Goal: Check status: Verify the current state of an ongoing process or item

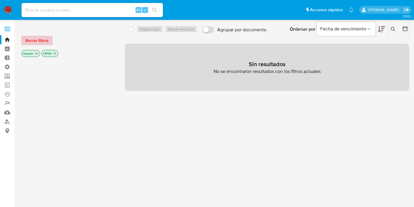
click at [38, 44] on span "Borrar filtros" at bounding box center [36, 40] width 23 height 8
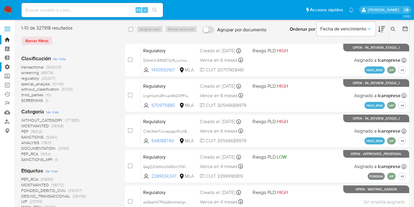
click at [8, 68] on label "Administración" at bounding box center [35, 66] width 70 height 9
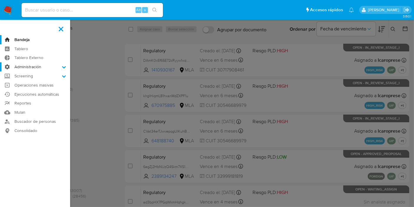
click at [0, 0] on input "Administración" at bounding box center [0, 0] width 0 height 0
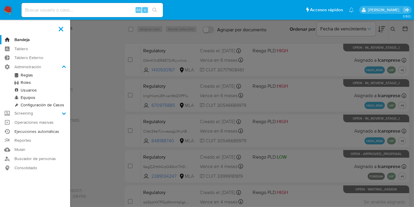
click at [40, 133] on link "Ejecuciones automáticas" at bounding box center [35, 131] width 70 height 9
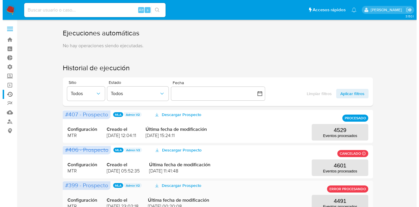
scroll to position [33, 0]
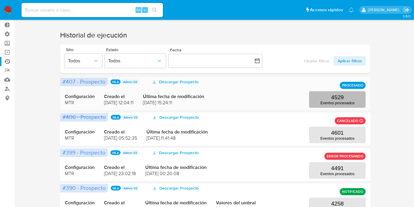
click at [333, 100] on p "4529" at bounding box center [337, 97] width 13 height 6
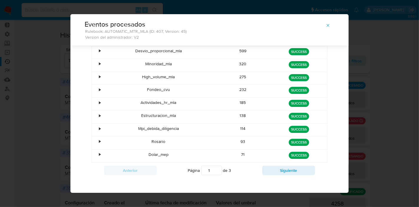
scroll to position [60, 0]
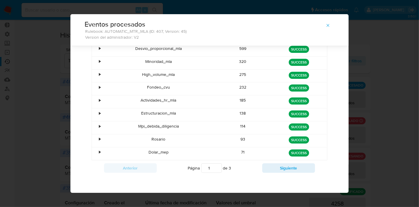
click at [255, 165] on div "Página 1 de 3" at bounding box center [210, 167] width 106 height 11
click at [285, 166] on button "Siguiente" at bounding box center [288, 167] width 53 height 9
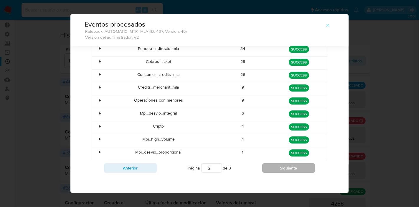
click at [277, 166] on button "Siguiente" at bounding box center [288, 167] width 53 height 9
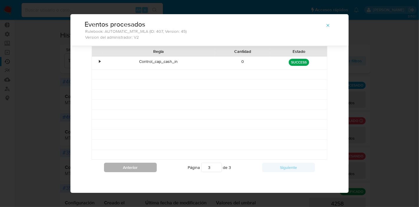
click at [147, 169] on button "Anterior" at bounding box center [130, 166] width 53 height 9
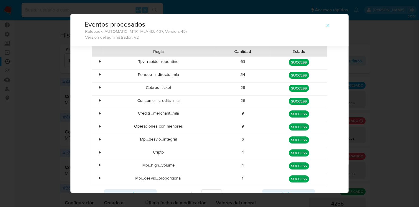
drag, startPoint x: 239, startPoint y: 166, endPoint x: 262, endPoint y: 167, distance: 22.7
click at [262, 167] on div "• Mpi_high_volume 4 [PERSON_NAME] SUCCESS" at bounding box center [209, 166] width 235 height 13
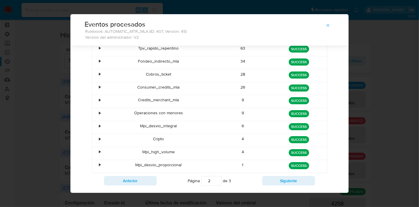
scroll to position [60, 0]
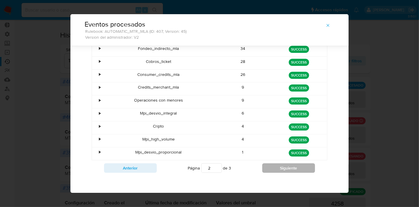
click at [290, 167] on button "Siguiente" at bounding box center [288, 167] width 53 height 9
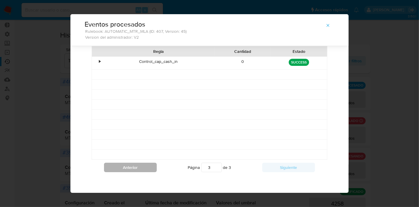
click at [131, 162] on button "Anterior" at bounding box center [130, 166] width 53 height 9
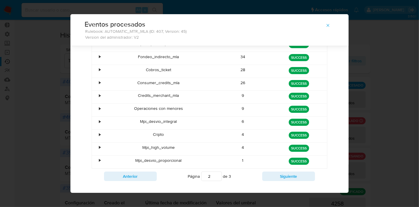
scroll to position [60, 0]
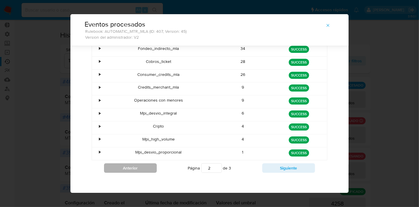
click at [139, 170] on button "Anterior" at bounding box center [130, 167] width 53 height 9
type input "1"
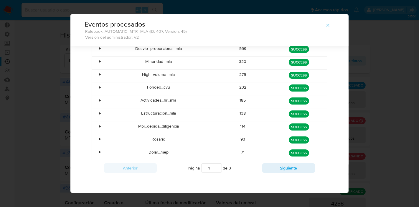
drag, startPoint x: 241, startPoint y: 125, endPoint x: 208, endPoint y: 125, distance: 32.7
click at [209, 126] on div "• Mpi_debida_diligencia 114 [PERSON_NAME] SUCCESS" at bounding box center [209, 127] width 235 height 13
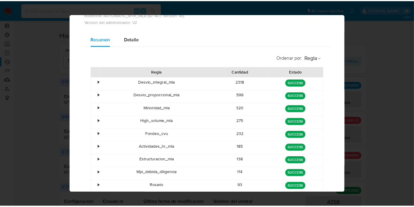
scroll to position [47, 0]
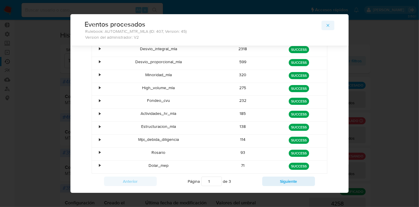
click at [327, 25] on icon "button" at bounding box center [328, 25] width 3 height 3
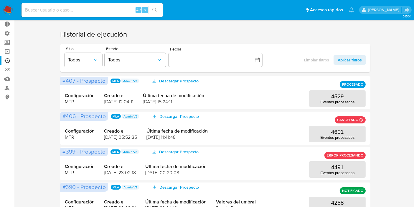
scroll to position [33, 0]
